Goal: Task Accomplishment & Management: Complete application form

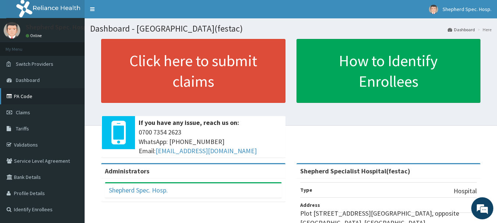
click at [50, 95] on link "PA Code" at bounding box center [42, 96] width 85 height 16
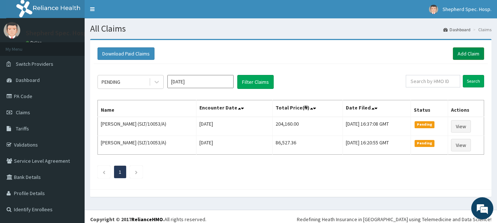
click at [475, 53] on link "Add Claim" at bounding box center [468, 53] width 31 height 13
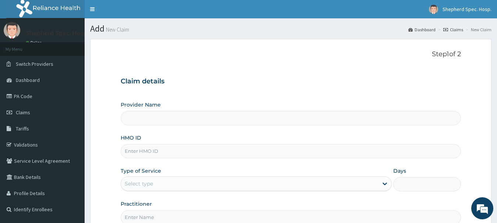
drag, startPoint x: 0, startPoint y: 0, endPoint x: 153, endPoint y: 145, distance: 211.4
click at [153, 145] on input "HMO ID" at bounding box center [291, 151] width 341 height 14
type input "Shepherd Specialist Hospital(festac)"
paste input "ACQ/10068/A"
type input "ACQ/10068/A"
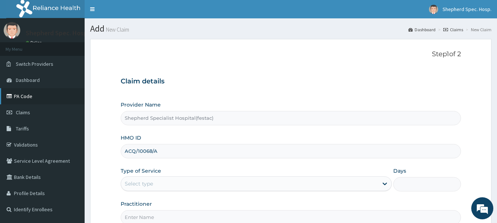
click at [20, 99] on link "PA Code" at bounding box center [42, 96] width 85 height 16
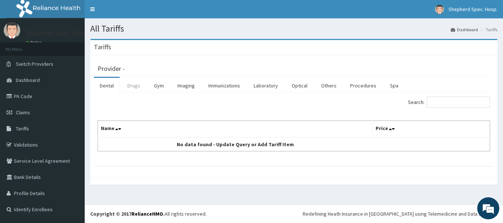
click at [127, 86] on link "Drugs" at bounding box center [133, 85] width 25 height 15
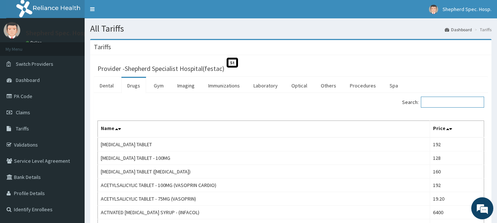
click at [454, 101] on input "Search:" at bounding box center [452, 102] width 63 height 11
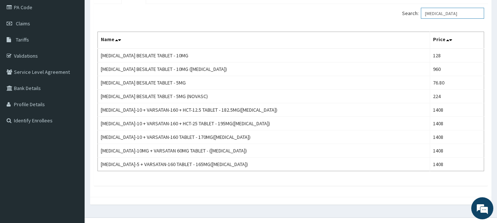
scroll to position [66, 0]
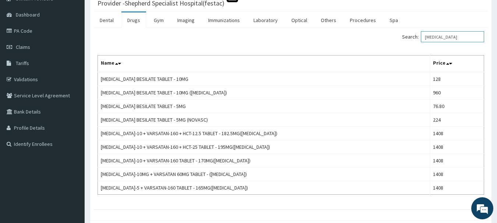
drag, startPoint x: 465, startPoint y: 36, endPoint x: 420, endPoint y: 47, distance: 46.5
click at [420, 47] on div "Search: AMLODIPINE Name Price AMLODIPINE BESILATE TABLET - 10MG 128 AMLODIPINE …" at bounding box center [291, 113] width 387 height 164
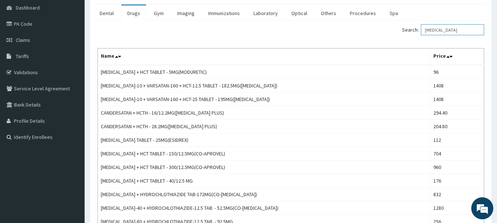
scroll to position [74, 0]
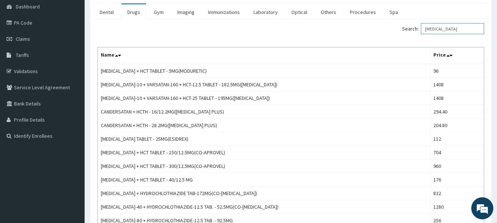
drag, startPoint x: 477, startPoint y: 26, endPoint x: 407, endPoint y: 33, distance: 70.6
click at [407, 33] on div "Search: HYDROCHLOROTHIAZIDE" at bounding box center [391, 29] width 188 height 13
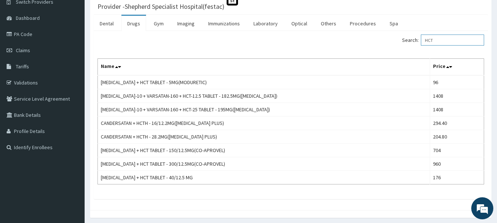
scroll to position [52, 0]
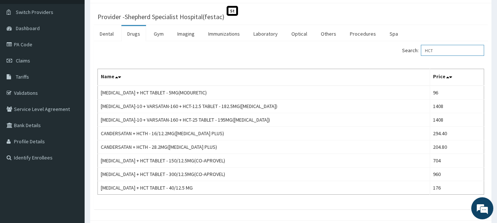
type input "HCT"
click at [30, 47] on link "PA Code" at bounding box center [42, 44] width 85 height 16
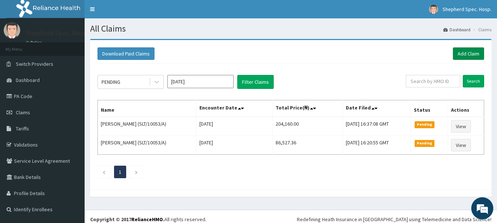
click at [468, 52] on link "Add Claim" at bounding box center [468, 53] width 31 height 13
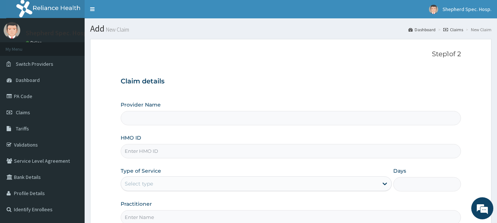
drag, startPoint x: 0, startPoint y: 0, endPoint x: 331, endPoint y: 155, distance: 365.8
click at [331, 155] on input "HMO ID" at bounding box center [291, 151] width 341 height 14
type input "Shepherd Specialist Hospital(festac)"
paste input "tdp/10578/b"
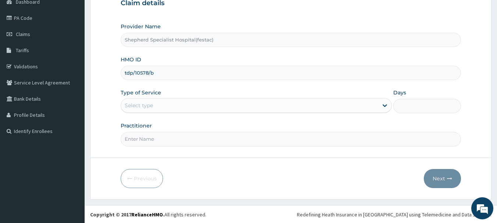
scroll to position [79, 0]
type input "tdp/10578/b"
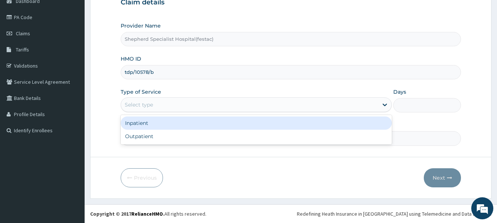
click at [268, 107] on div "Select type" at bounding box center [249, 105] width 257 height 12
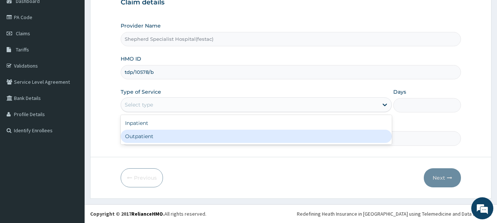
click at [224, 140] on div "Outpatient" at bounding box center [256, 136] width 271 height 13
type input "1"
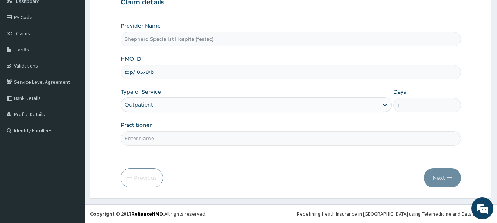
click at [224, 140] on input "Practitioner" at bounding box center [291, 138] width 341 height 14
click at [376, 139] on input "DR [PERSON_NAME]" at bounding box center [291, 138] width 341 height 14
type input "[PERSON_NAME]"
click at [447, 178] on icon "button" at bounding box center [449, 178] width 5 height 5
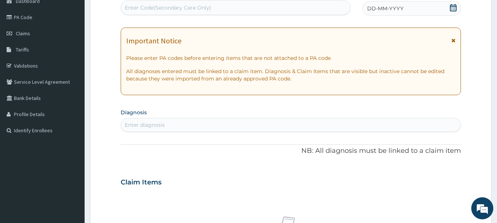
click at [312, 17] on div "PA Code / Prescription Code Enter Code(Secondary Care Only) Encounter Date DD-M…" at bounding box center [291, 181] width 341 height 381
click at [304, 8] on div "Enter Code(Secondary Care Only)" at bounding box center [236, 8] width 230 height 12
paste input "PA/4C59CA"
type input "PA/4C59CA"
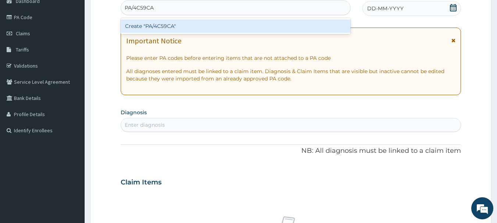
click at [296, 32] on div "Create "PA/4C59CA"" at bounding box center [236, 26] width 230 height 13
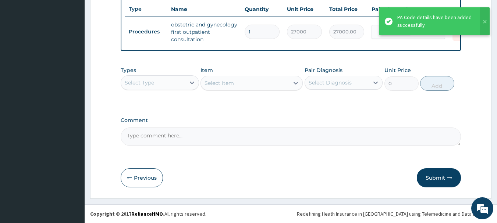
scroll to position [282, 0]
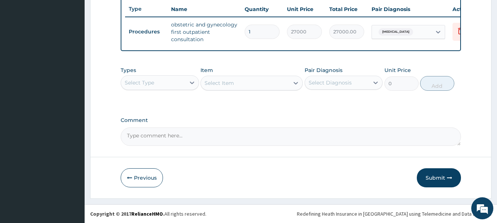
drag, startPoint x: 432, startPoint y: 174, endPoint x: 417, endPoint y: 127, distance: 49.1
click at [433, 173] on button "Submit" at bounding box center [439, 178] width 44 height 19
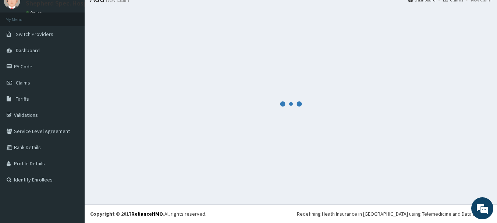
scroll to position [30, 0]
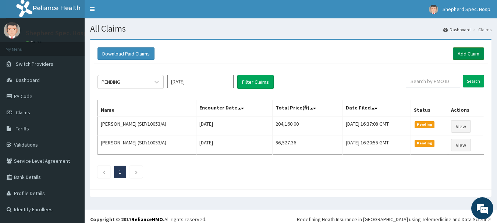
click at [474, 50] on link "Add Claim" at bounding box center [468, 53] width 31 height 13
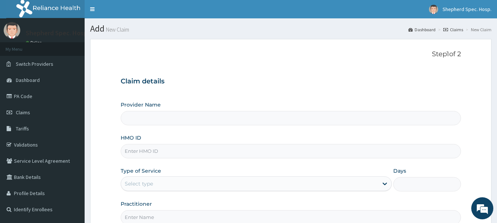
drag, startPoint x: 0, startPoint y: 0, endPoint x: 159, endPoint y: 153, distance: 220.4
click at [159, 153] on input "HMO ID" at bounding box center [291, 151] width 341 height 14
type input "Shepherd Specialist Hospital(festac)"
paste input "TOO/10079/B"
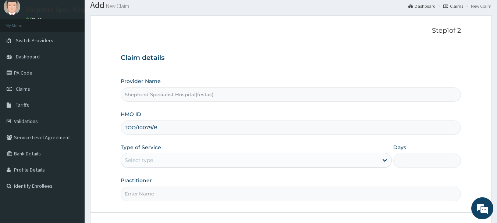
scroll to position [37, 0]
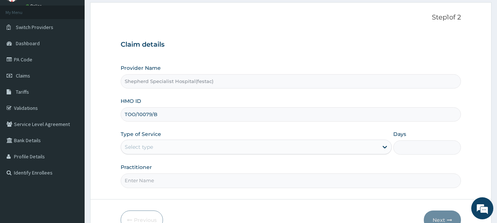
type input "TOO/10079/B"
click at [217, 156] on div "Provider Name Shepherd Specialist Hospital(festac) HMO ID TOO/10079/B Type of S…" at bounding box center [291, 126] width 341 height 124
click at [206, 148] on div "Select type" at bounding box center [249, 147] width 257 height 12
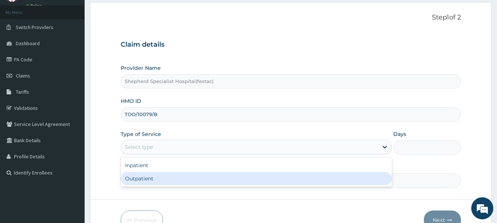
click at [182, 173] on div "Outpatient" at bounding box center [256, 178] width 271 height 13
type input "1"
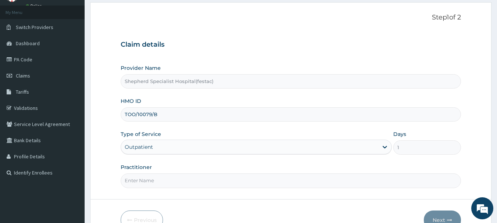
click at [182, 176] on input "Practitioner" at bounding box center [291, 181] width 341 height 14
type input "[PERSON_NAME]"
click at [448, 216] on button "Next" at bounding box center [442, 220] width 37 height 19
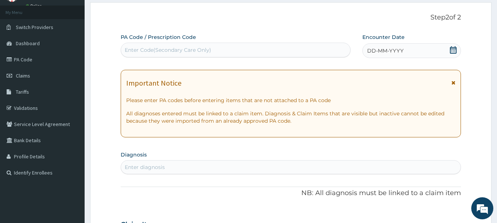
scroll to position [0, 0]
click at [332, 49] on div "Enter Code(Secondary Care Only)" at bounding box center [236, 50] width 230 height 12
paste input "PA/4B9819"
type input "PA/4B9819"
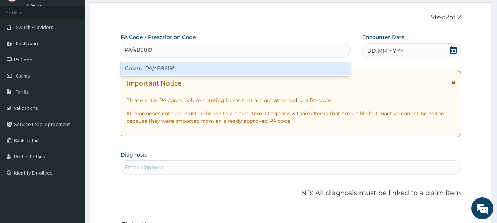
click at [318, 73] on div "Create "PA/4B9819"" at bounding box center [236, 68] width 230 height 13
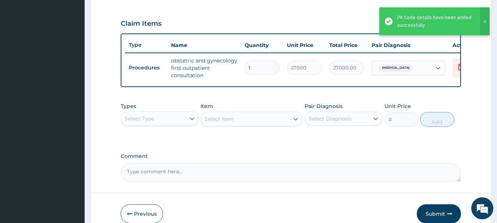
scroll to position [282, 0]
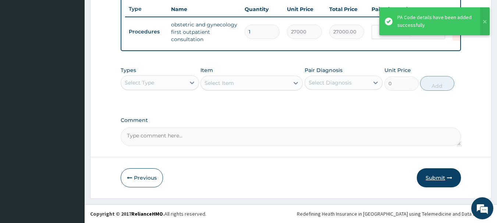
click at [434, 178] on button "Submit" at bounding box center [439, 178] width 44 height 19
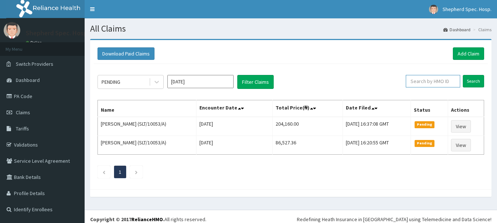
click at [450, 77] on input "text" at bounding box center [433, 81] width 54 height 13
paste input "NUO/10013/A"
type input "NUO/10013/A"
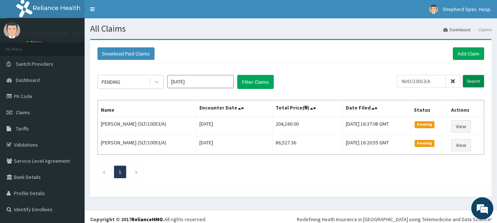
click at [465, 82] on input "Search" at bounding box center [473, 81] width 21 height 13
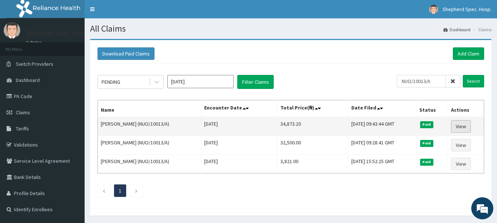
click at [467, 127] on link "View" at bounding box center [461, 126] width 20 height 13
